Goal: Information Seeking & Learning: Find contact information

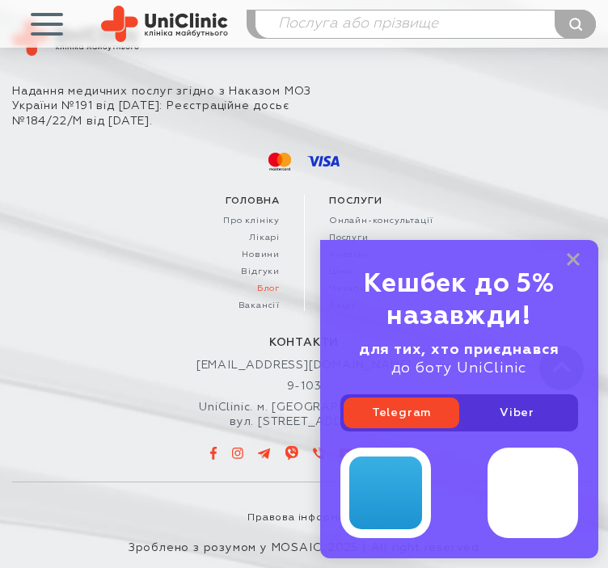
scroll to position [11239, 0]
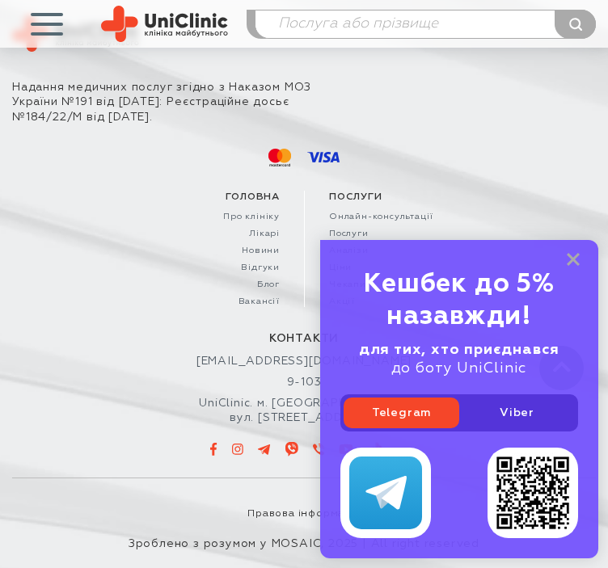
click at [216, 383] on div "контакти info@uniclinic.ua 9-103 UniClinic. м. Запоріжжя, вул. Покровська, 8" at bounding box center [304, 394] width 584 height 126
click at [571, 258] on rect at bounding box center [573, 259] width 13 height 13
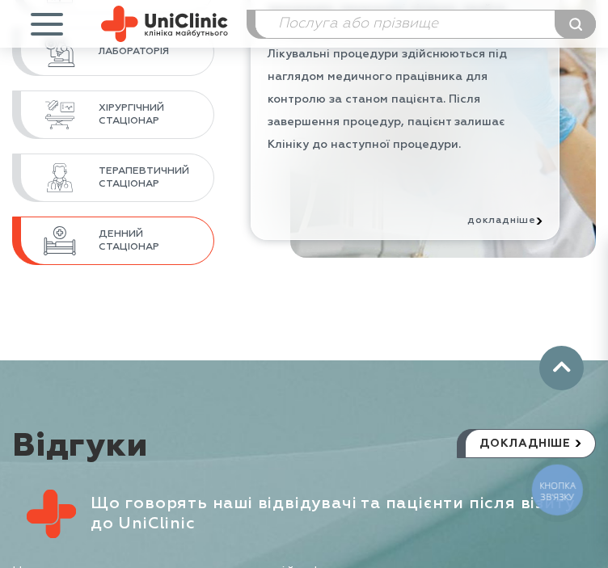
scroll to position [9218, 0]
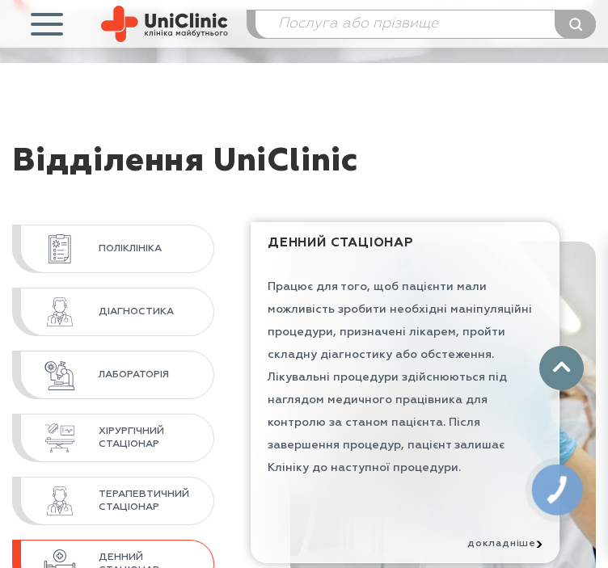
drag, startPoint x: 222, startPoint y: 167, endPoint x: 370, endPoint y: 150, distance: 148.9
click at [370, 150] on div "Відділення UniClinic" at bounding box center [304, 174] width 584 height 61
copy div "UniClinic"
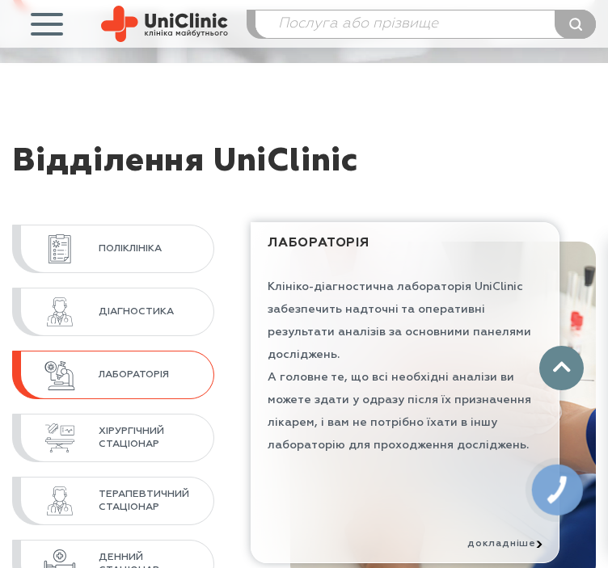
click at [462, 166] on div "Відділення UniClinic" at bounding box center [304, 174] width 584 height 61
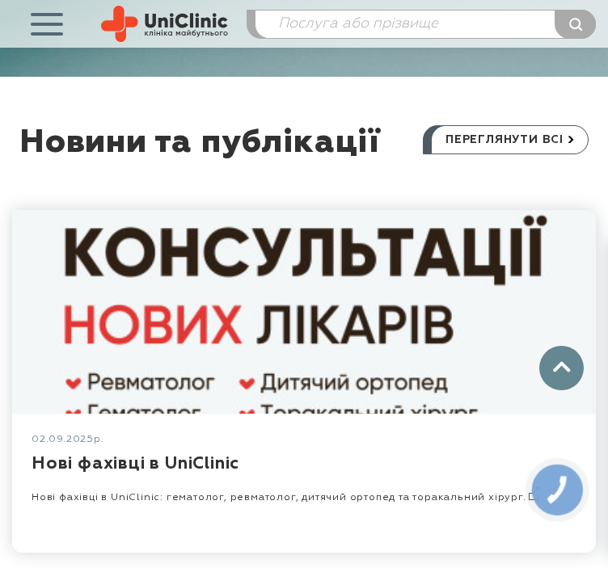
scroll to position [10835, 0]
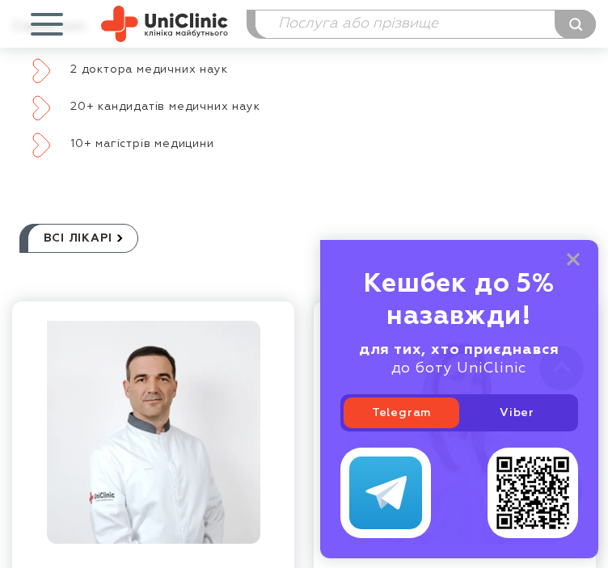
scroll to position [2263, 0]
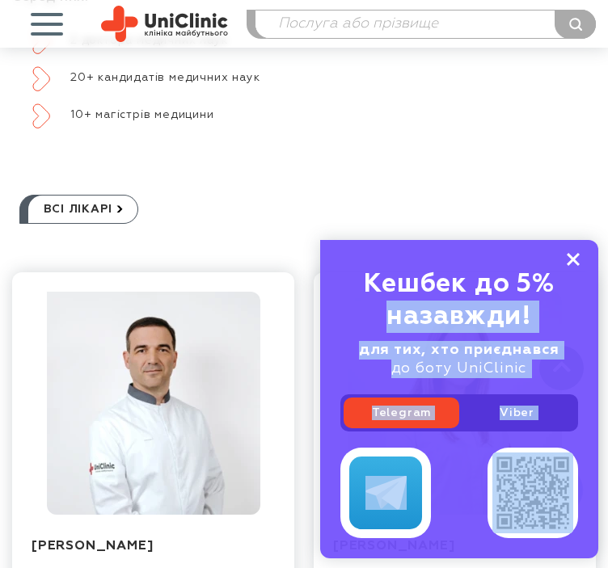
click at [569, 258] on div "Кешбек до 5% назавжди! для тих, хто приєднався до боту UniClinic Telegram Viber" at bounding box center [459, 399] width 278 height 318
click at [576, 260] on icon at bounding box center [573, 260] width 13 height 14
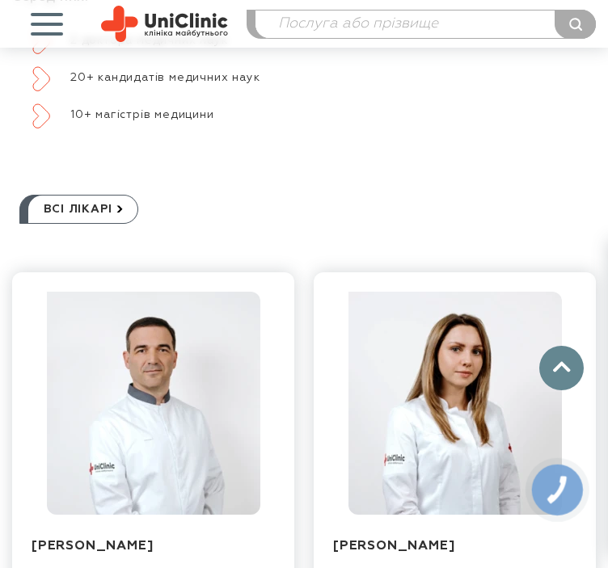
drag, startPoint x: 69, startPoint y: 35, endPoint x: 60, endPoint y: 32, distance: 9.5
click at [61, 32] on button "button" at bounding box center [46, 24] width 69 height 48
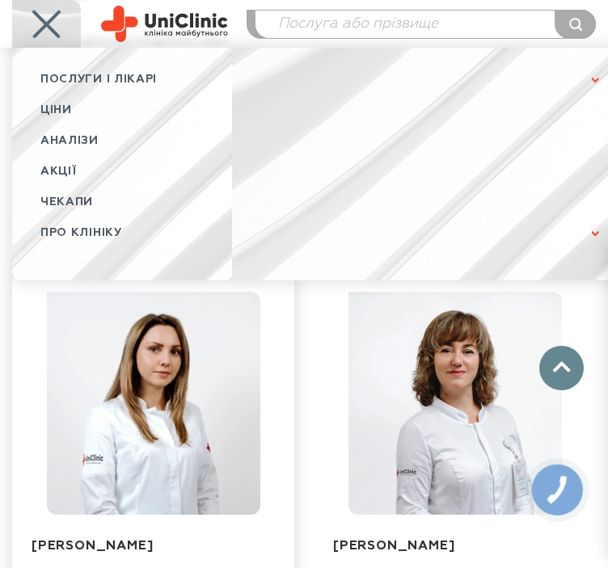
click at [330, 177] on div "всі лікарі Захарчук Олександр Валентинович Хірургія, Онкологія записатися на пр…" at bounding box center [304, 461] width 608 height 631
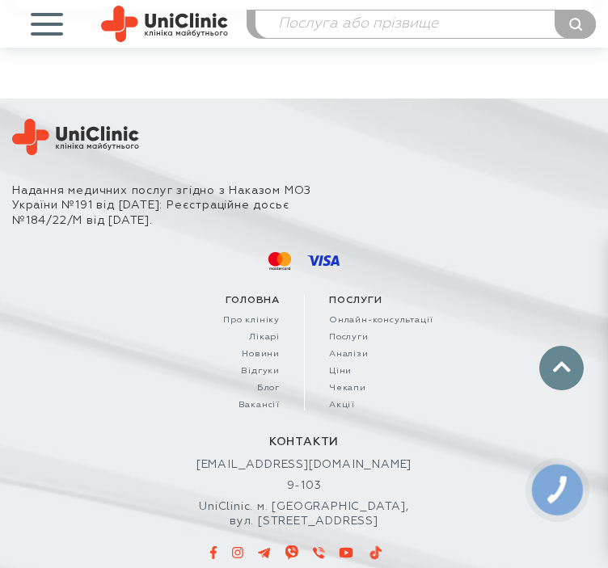
scroll to position [11239, 0]
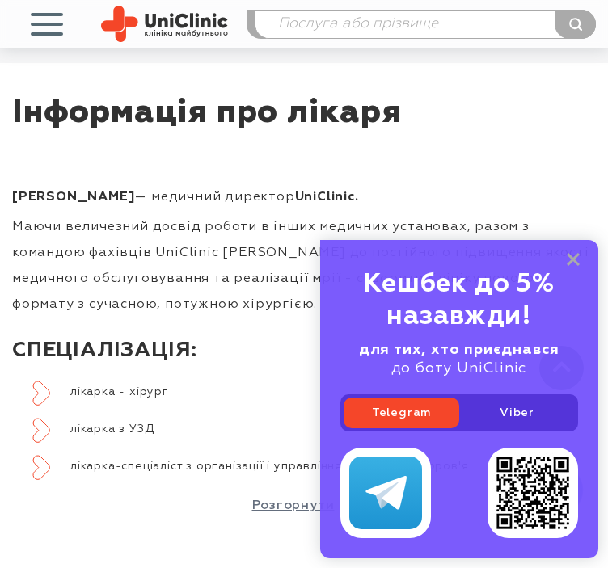
scroll to position [647, 0]
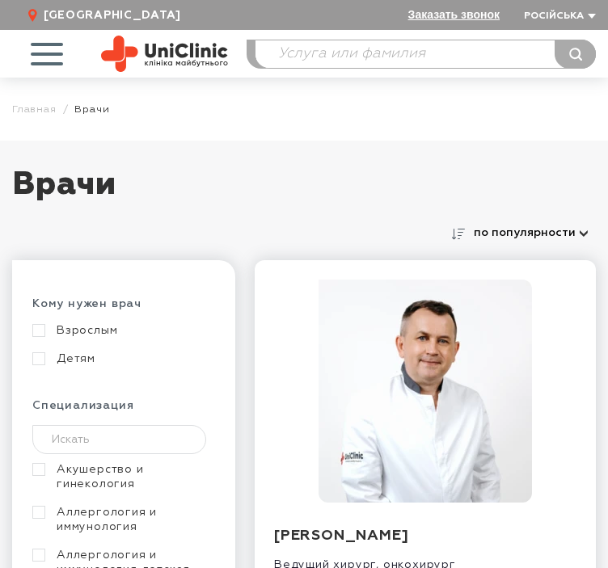
click at [513, 225] on button "по популярности" at bounding box center [533, 232] width 126 height 23
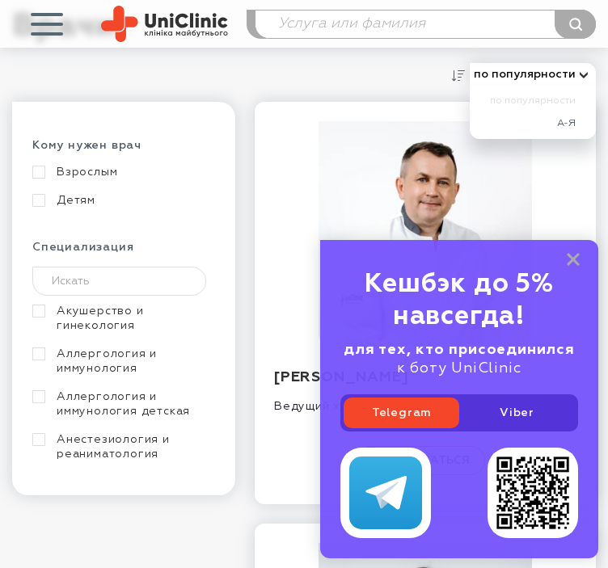
scroll to position [162, 0]
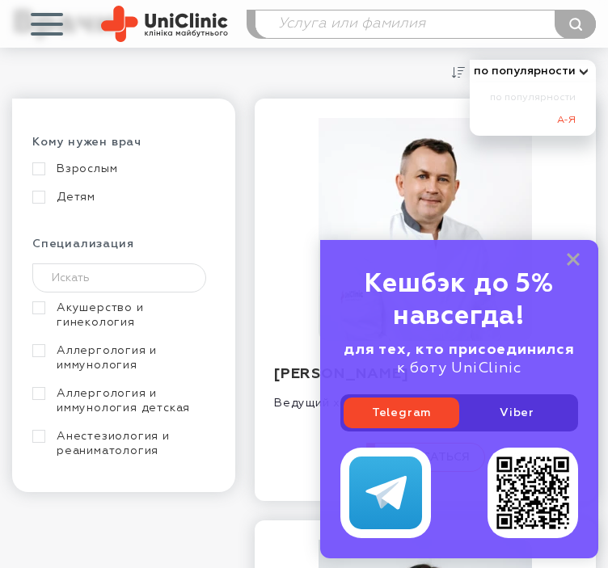
click at [563, 124] on link "А-Я" at bounding box center [527, 120] width 98 height 23
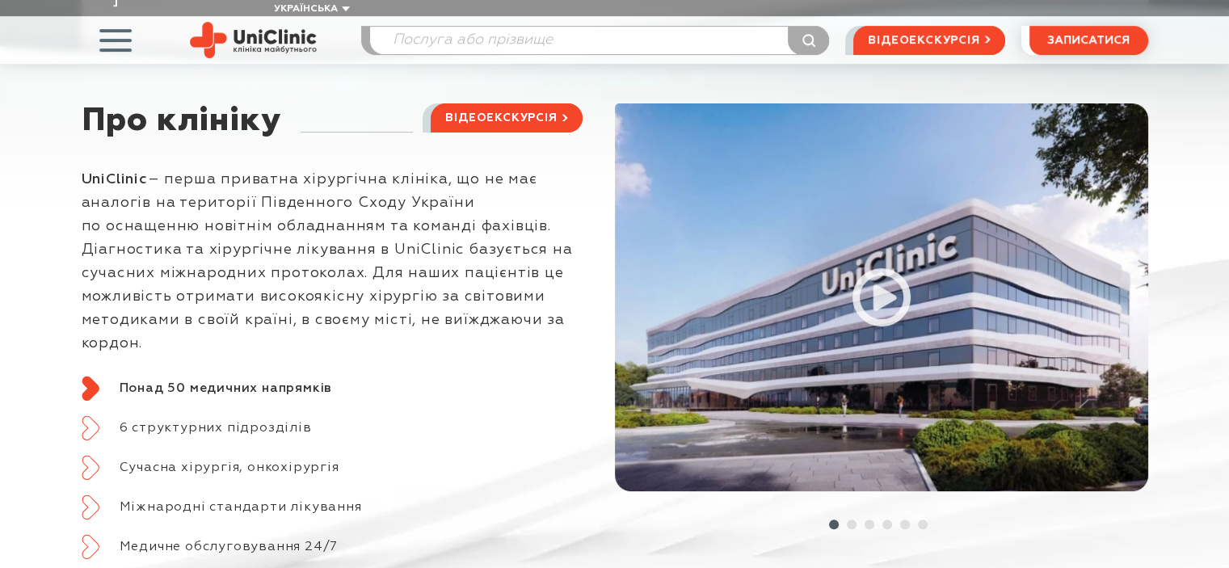
scroll to position [323, 0]
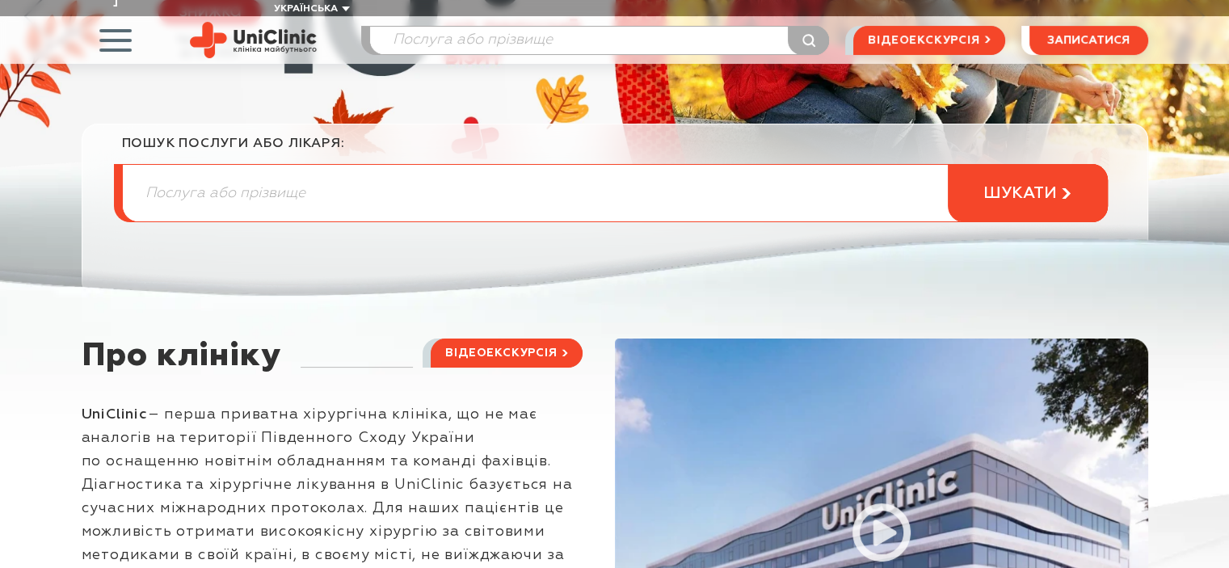
click at [533, 27] on input "search" at bounding box center [599, 40] width 459 height 27
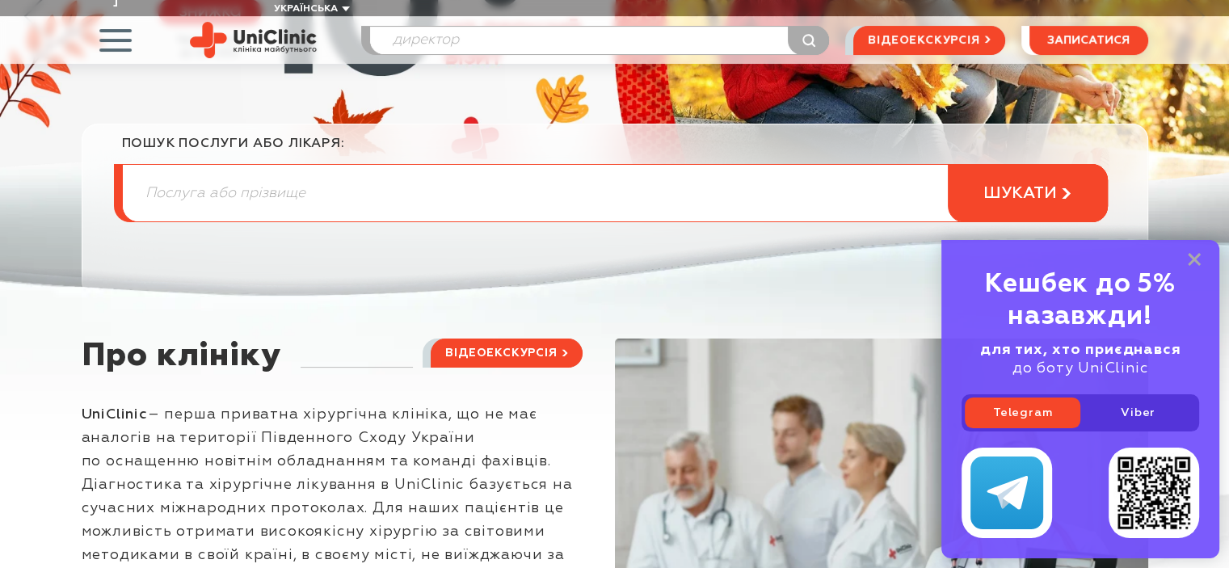
type input "директор"
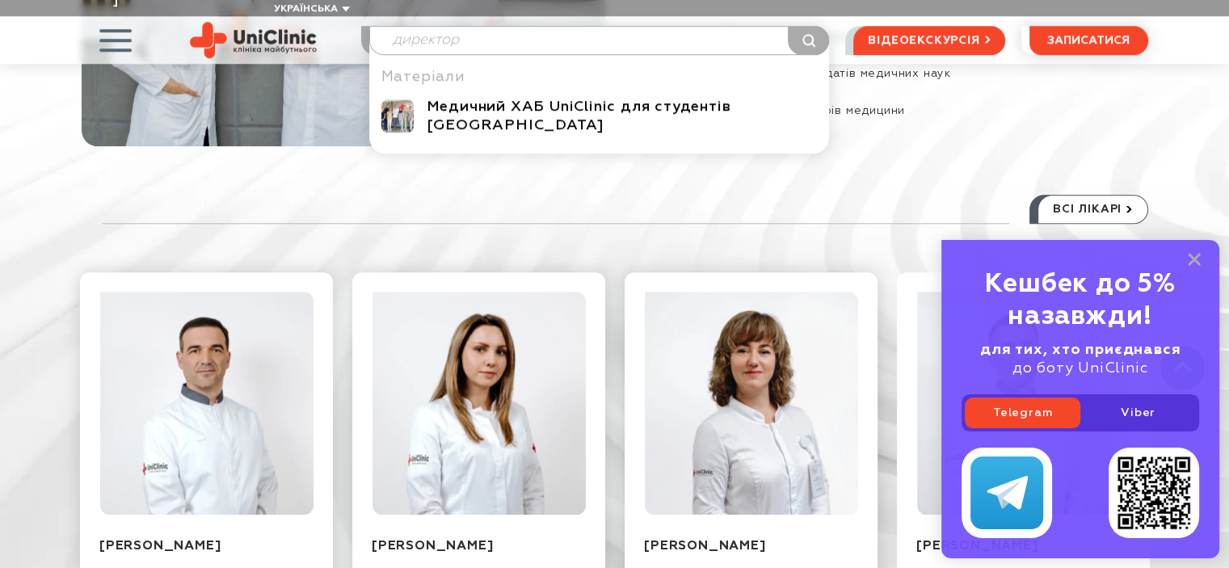
scroll to position [1697, 0]
